Goal: Transaction & Acquisition: Obtain resource

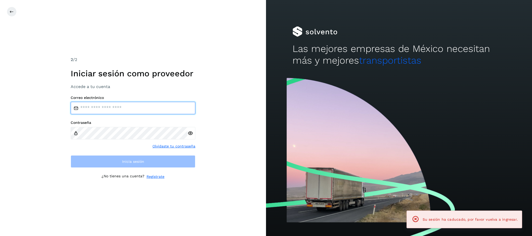
click at [123, 110] on input "email" at bounding box center [133, 108] width 125 height 12
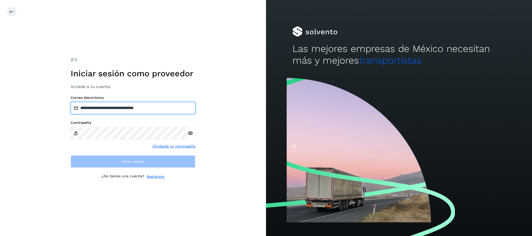
type input "**********"
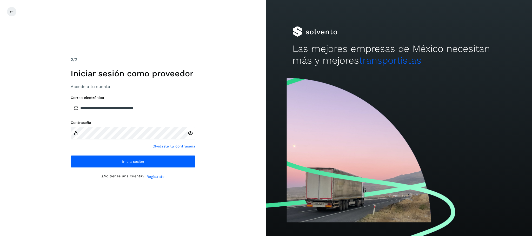
click at [189, 131] on icon at bounding box center [189, 133] width 5 height 5
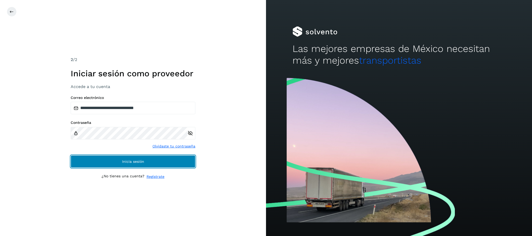
click at [95, 161] on button "Inicia sesión" at bounding box center [133, 161] width 125 height 12
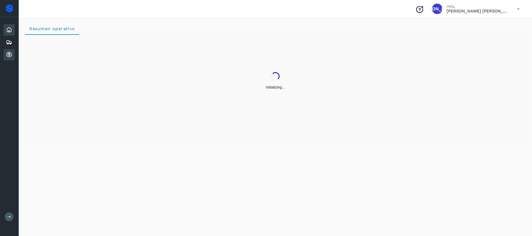
click at [8, 55] on icon at bounding box center [9, 55] width 6 height 6
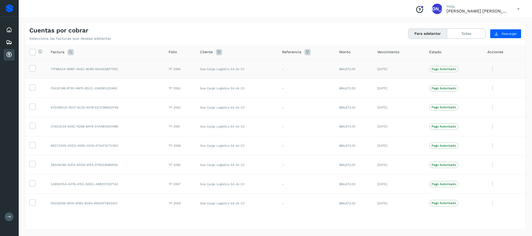
drag, startPoint x: 33, startPoint y: 69, endPoint x: 33, endPoint y: 74, distance: 5.7
click at [33, 69] on icon at bounding box center [32, 67] width 5 height 5
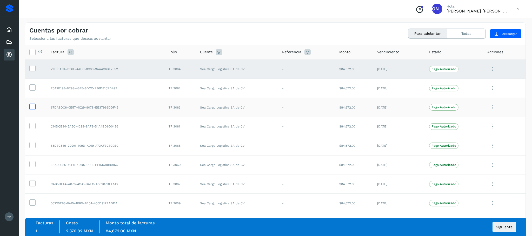
drag, startPoint x: 32, startPoint y: 86, endPoint x: 34, endPoint y: 109, distance: 23.2
click at [32, 86] on icon at bounding box center [32, 86] width 5 height 5
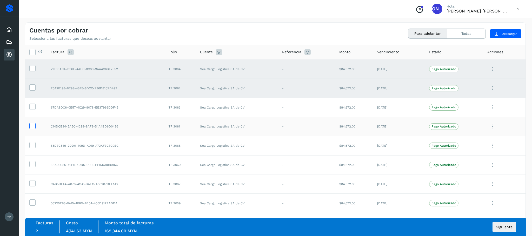
drag, startPoint x: 33, startPoint y: 107, endPoint x: 35, endPoint y: 126, distance: 19.0
click at [33, 107] on icon at bounding box center [32, 106] width 5 height 5
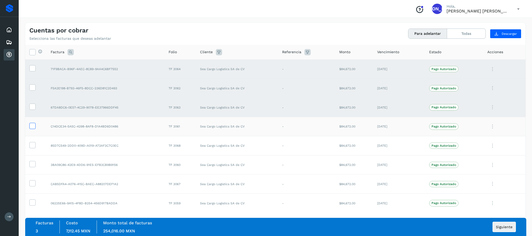
click at [34, 127] on icon at bounding box center [32, 125] width 5 height 5
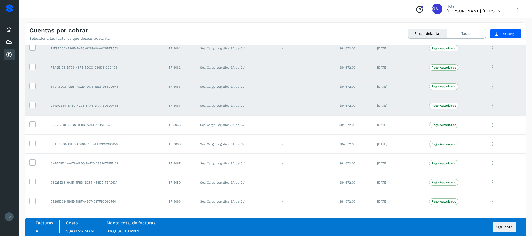
scroll to position [24, 0]
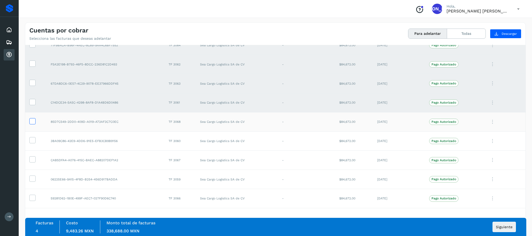
click at [32, 120] on icon at bounding box center [32, 120] width 5 height 5
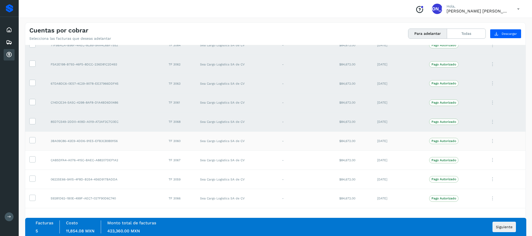
drag, startPoint x: 33, startPoint y: 139, endPoint x: 35, endPoint y: 144, distance: 5.5
click at [33, 139] on icon at bounding box center [32, 139] width 5 height 5
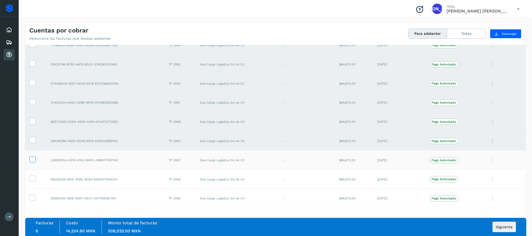
click at [33, 160] on icon at bounding box center [32, 158] width 5 height 5
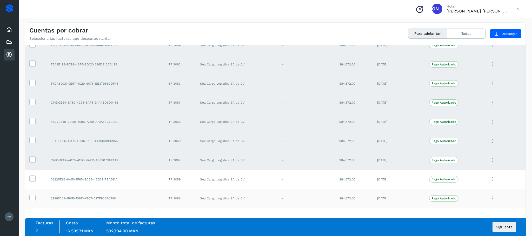
drag, startPoint x: 33, startPoint y: 177, endPoint x: 33, endPoint y: 193, distance: 15.8
click at [33, 177] on icon at bounding box center [32, 177] width 5 height 5
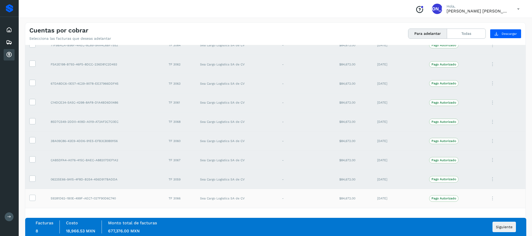
drag, startPoint x: 33, startPoint y: 199, endPoint x: 95, endPoint y: 195, distance: 61.9
click at [33, 199] on icon at bounding box center [32, 197] width 5 height 5
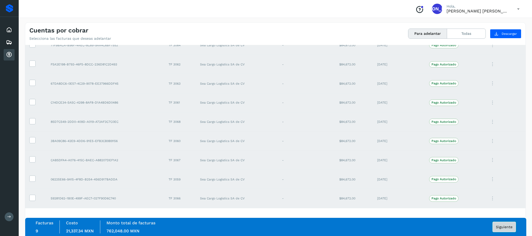
click at [506, 226] on span "Siguiente" at bounding box center [504, 227] width 17 height 4
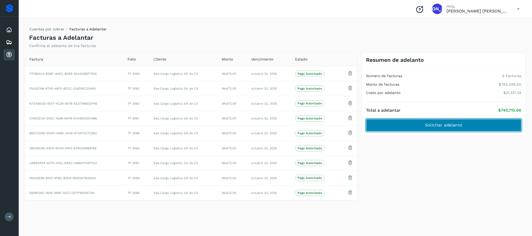
click at [437, 125] on span "Solicitar adelanto" at bounding box center [443, 125] width 37 height 6
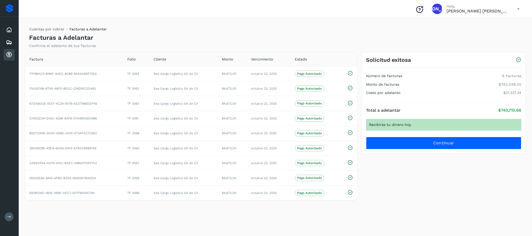
click at [445, 212] on div "Cuentas por cobrar Facturas a Adelantar Facturas a Adelantar Confirma el adelan…" at bounding box center [275, 125] width 500 height 207
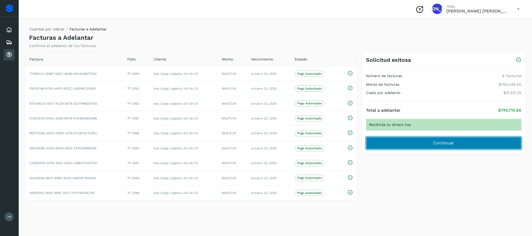
click at [446, 145] on span "Continuar" at bounding box center [443, 143] width 21 height 6
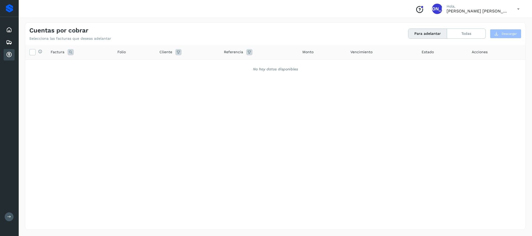
click at [7, 6] on div "Proveedores" at bounding box center [10, 8] width 8 height 8
click at [8, 8] on div "Proveedores" at bounding box center [10, 8] width 8 height 8
drag, startPoint x: 437, startPoint y: 81, endPoint x: 444, endPoint y: 77, distance: 8.6
click at [437, 81] on div "Selecciona todas las facturas disponibles para adelanto Factura Folio Cliente R…" at bounding box center [275, 126] width 500 height 163
click at [519, 7] on icon at bounding box center [518, 9] width 11 height 11
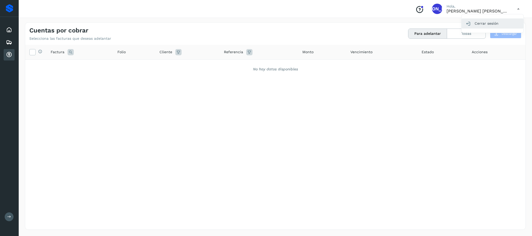
click at [483, 23] on div "Cerrar sesión" at bounding box center [492, 23] width 62 height 10
